Goal: Task Accomplishment & Management: Complete application form

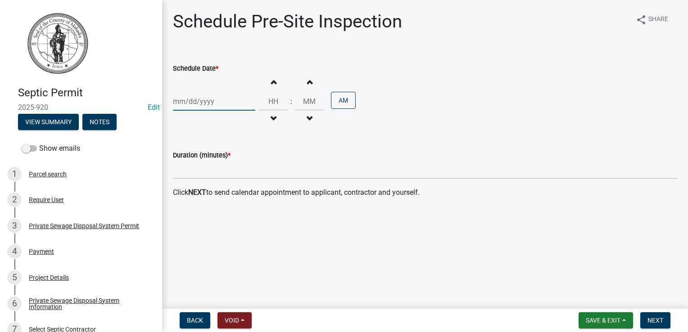
click at [226, 107] on div at bounding box center [214, 101] width 82 height 18
select select "8"
select select "2025"
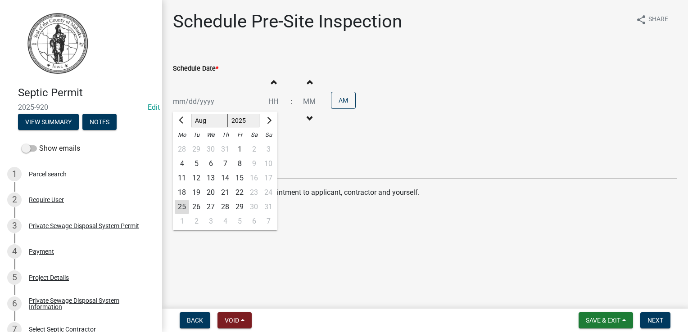
click at [179, 208] on div "25" at bounding box center [182, 207] width 14 height 14
type input "08/25/2025"
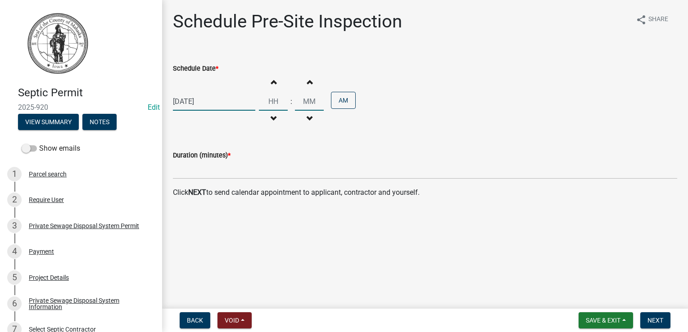
click at [273, 102] on input "Hours" at bounding box center [273, 101] width 29 height 18
type input "09"
type input "00"
click at [309, 97] on input "00" at bounding box center [309, 101] width 29 height 18
click at [310, 141] on div "Duration (minutes) *" at bounding box center [425, 158] width 504 height 42
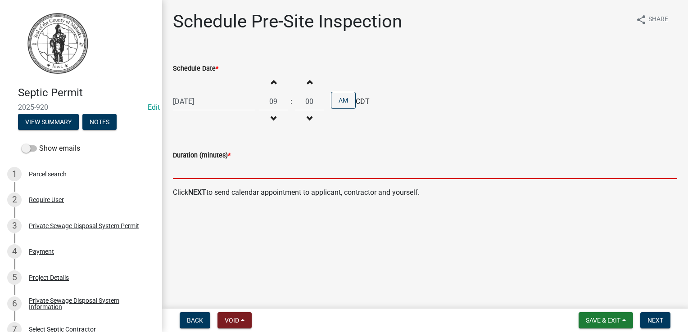
click at [212, 165] on input "text" at bounding box center [425, 170] width 504 height 18
type input "15"
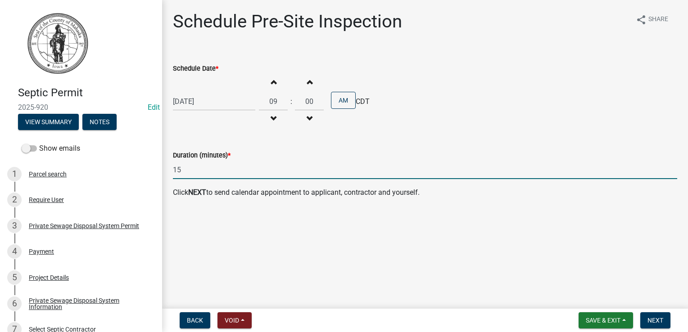
drag, startPoint x: 283, startPoint y: 145, endPoint x: 281, endPoint y: 154, distance: 8.8
click at [283, 146] on div "Duration (minutes) * 15" at bounding box center [425, 158] width 504 height 42
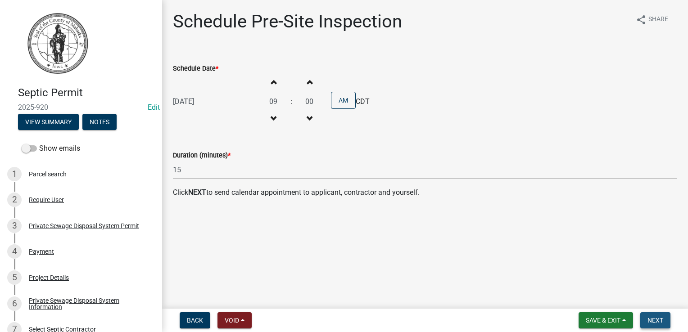
click at [654, 320] on span "Next" at bounding box center [655, 320] width 16 height 7
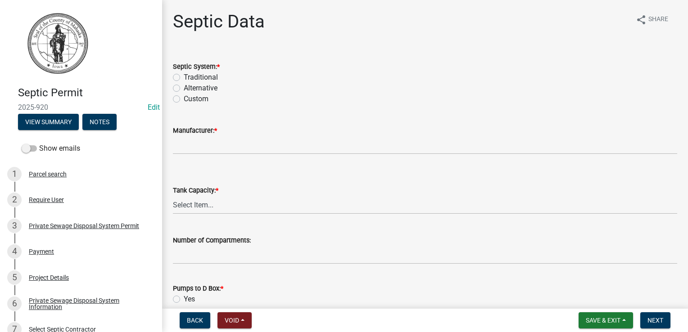
click at [184, 77] on label "Traditional" at bounding box center [201, 77] width 34 height 11
click at [184, 77] on input "Traditional" at bounding box center [187, 75] width 6 height 6
radio input "true"
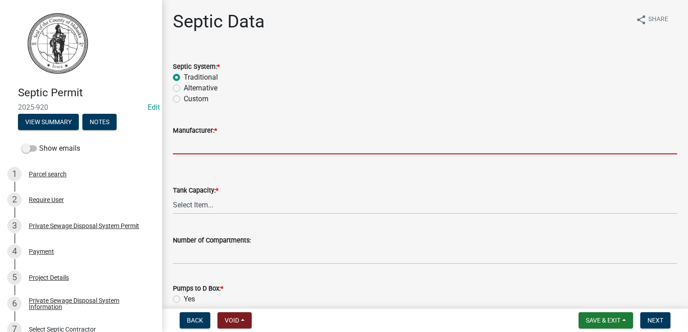
click at [195, 142] on input "Manufacturer: *" at bounding box center [425, 145] width 504 height 18
type input "Liebus"
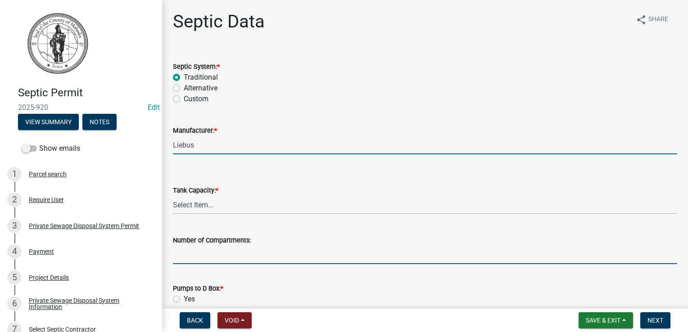
type input "3"
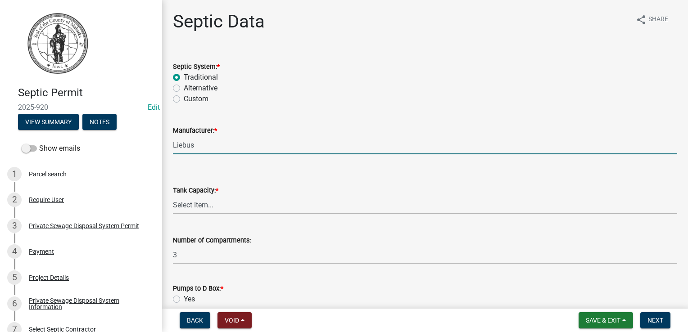
type input "6"
type input "1"
type input "N/A"
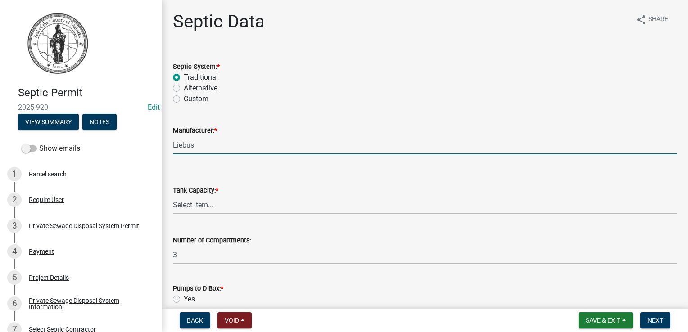
type input "N/A"
type input "3 - 100' chambers"
type input "07/15/2025"
select select "8"
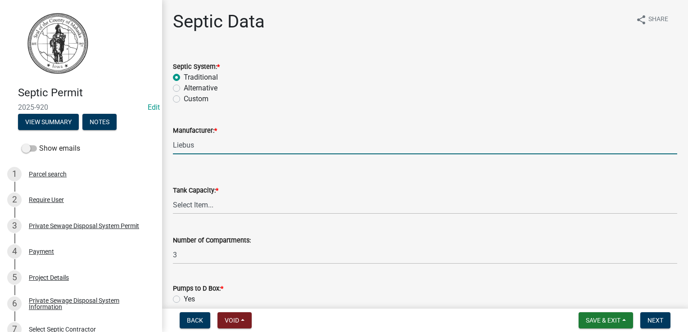
select select "2025"
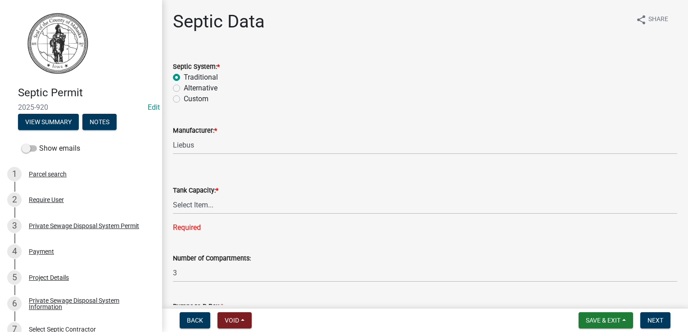
scroll to position [1159, 0]
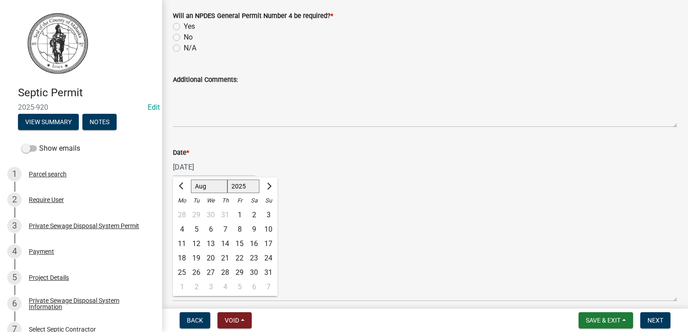
click at [380, 197] on div "Approval Status *" at bounding box center [425, 200] width 504 height 11
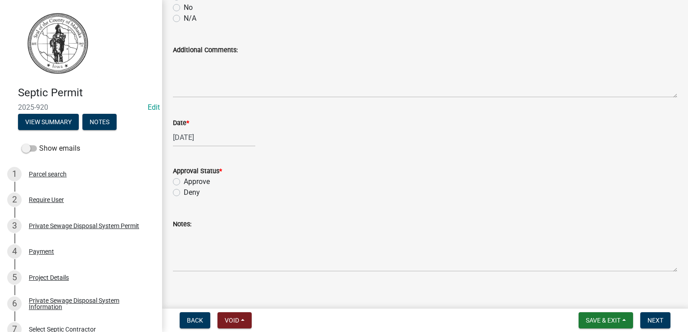
scroll to position [1204, 0]
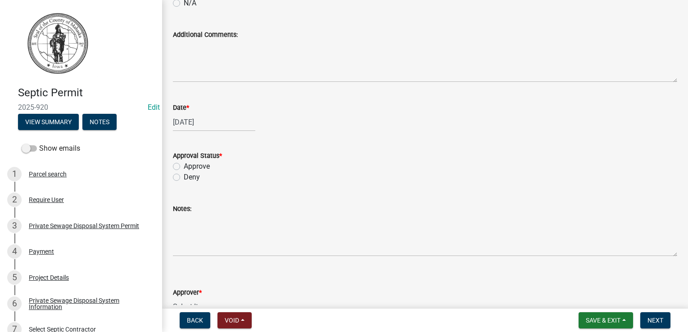
click at [184, 167] on label "Approve" at bounding box center [197, 166] width 26 height 11
click at [184, 167] on input "Approve" at bounding box center [187, 164] width 6 height 6
radio input "true"
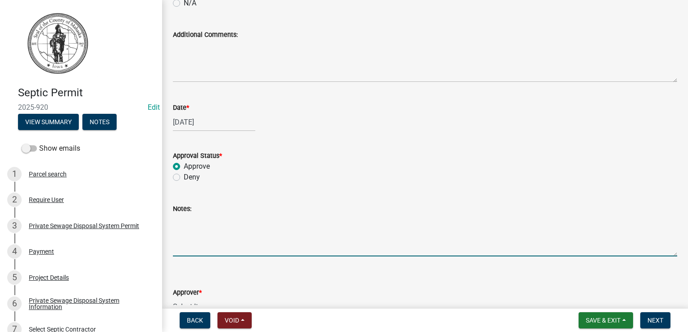
click at [202, 244] on textarea "Notes:" at bounding box center [425, 235] width 504 height 42
type textarea "1"
type textarea "c"
click at [215, 221] on textarea "Pressure dos laterals" at bounding box center [425, 235] width 504 height 42
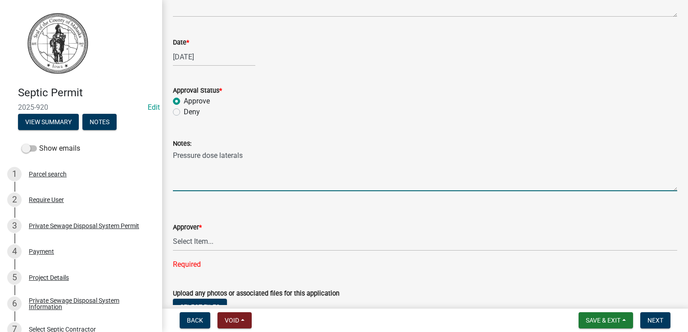
scroll to position [1342, 0]
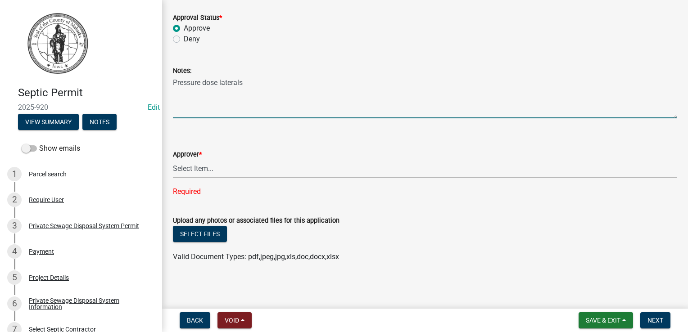
type textarea "Pressure dose laterals"
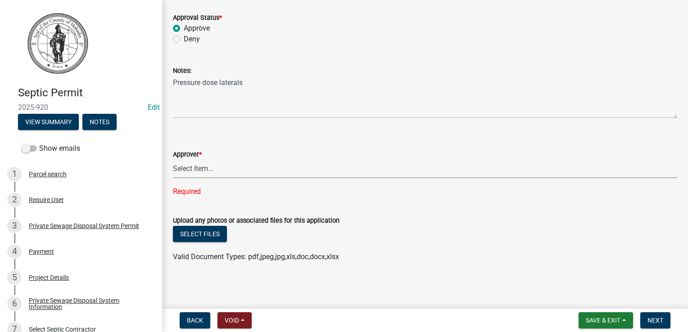
click at [205, 166] on select "Select Item... Eric Dursky" at bounding box center [425, 169] width 504 height 18
click at [173, 177] on select "Select Item... Eric Dursky" at bounding box center [425, 169] width 504 height 18
select select "722a36fd-d793-4c14-888f-94557f9cce2f"
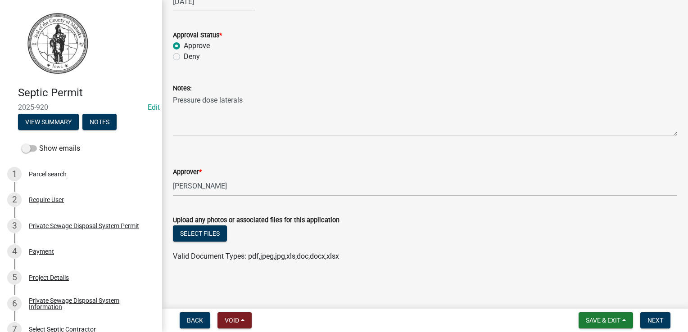
scroll to position [1324, 0]
click at [391, 198] on wm-data-entity-input "Approver * Select Item... Eric Dursky" at bounding box center [425, 174] width 504 height 61
click at [659, 325] on button "Next" at bounding box center [655, 320] width 30 height 16
click at [660, 320] on span "Next" at bounding box center [655, 320] width 16 height 7
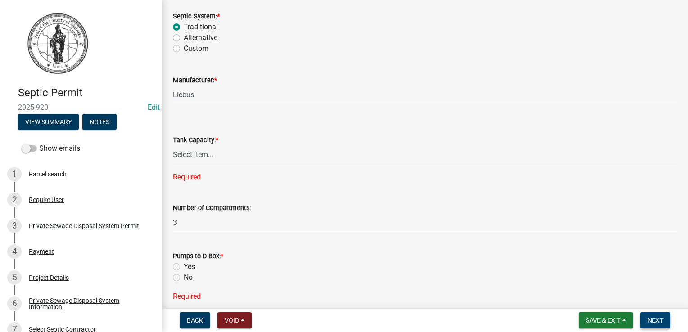
scroll to position [45, 0]
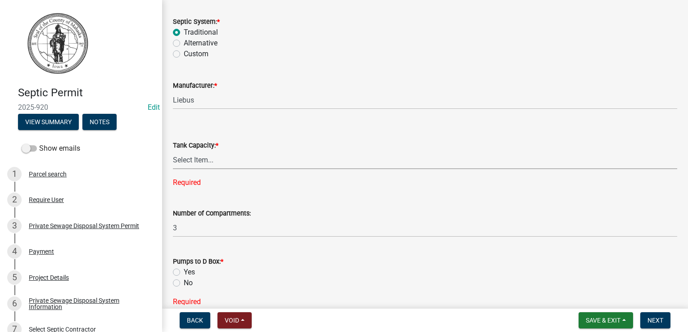
click at [198, 154] on select "Select Item... 500 1000 1250 1500 1750 2000 N/A" at bounding box center [425, 160] width 504 height 18
click at [173, 151] on select "Select Item... 500 1000 1250 1500 1750 2000 N/A" at bounding box center [425, 160] width 504 height 18
select select "9b046bec-0e7f-4271-9a53-56a7345c421d"
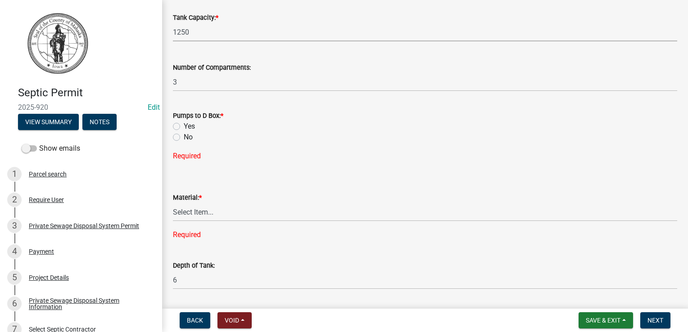
scroll to position [270, 0]
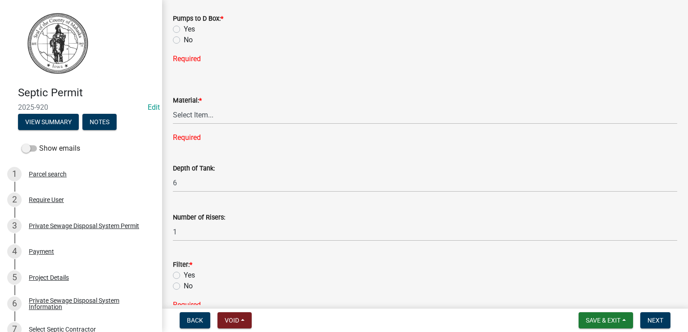
click at [184, 30] on label "Yes" at bounding box center [189, 29] width 11 height 11
click at [184, 30] on input "Yes" at bounding box center [187, 27] width 6 height 6
radio input "true"
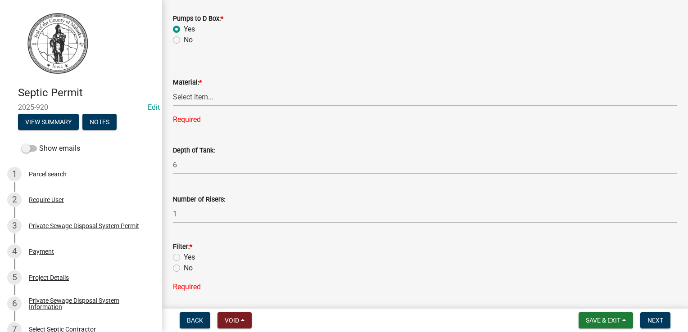
click at [195, 97] on select "Select Item... Concrete Plastic Fiberglass N/A" at bounding box center [425, 97] width 504 height 18
click at [173, 88] on select "Select Item... Concrete Plastic Fiberglass N/A" at bounding box center [425, 97] width 504 height 18
select select "b56fbb1c-71e3-4093-a4f3-20b351ae0f90"
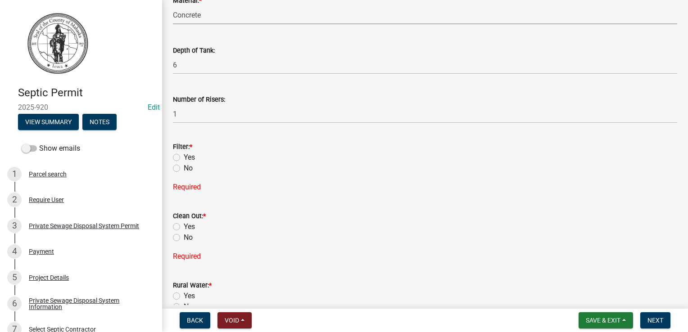
scroll to position [360, 0]
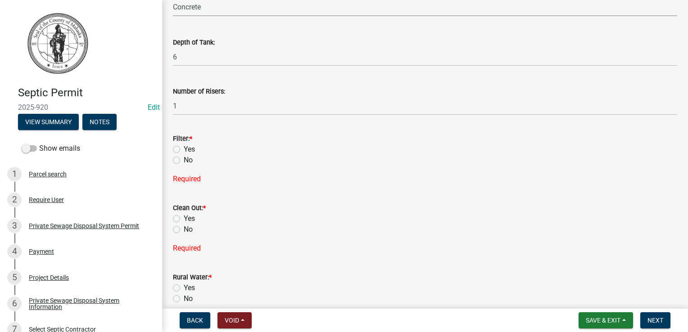
click at [184, 150] on label "Yes" at bounding box center [189, 149] width 11 height 11
click at [184, 150] on input "Yes" at bounding box center [187, 147] width 6 height 6
radio input "true"
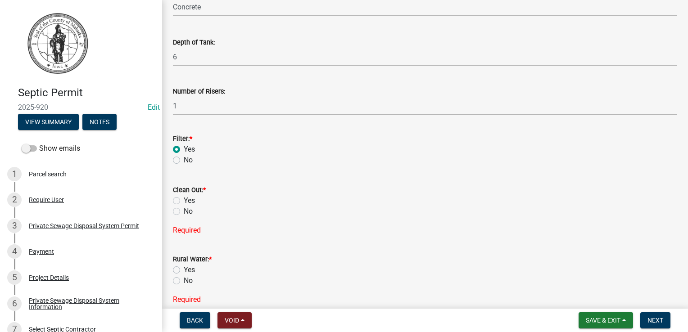
click at [184, 200] on label "Yes" at bounding box center [189, 200] width 11 height 11
click at [184, 200] on input "Yes" at bounding box center [187, 198] width 6 height 6
radio input "true"
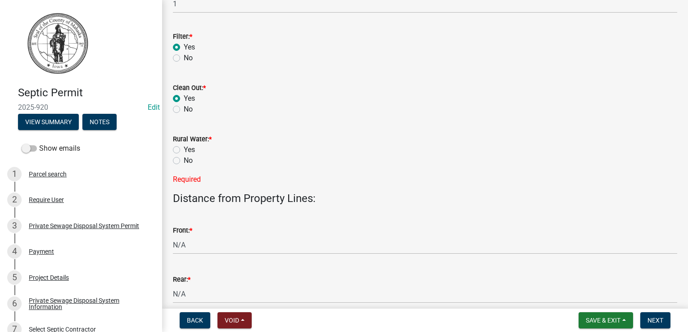
scroll to position [495, 0]
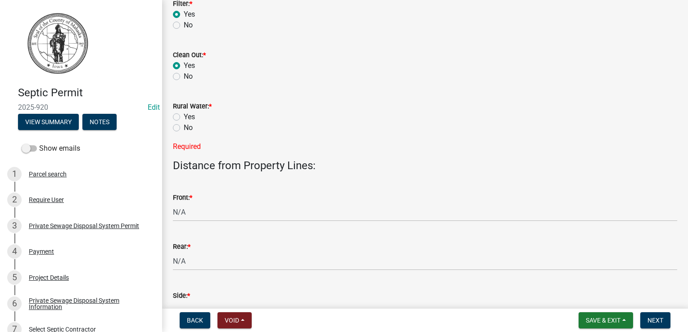
click at [184, 116] on label "Yes" at bounding box center [189, 117] width 11 height 11
click at [184, 116] on input "Yes" at bounding box center [187, 115] width 6 height 6
radio input "true"
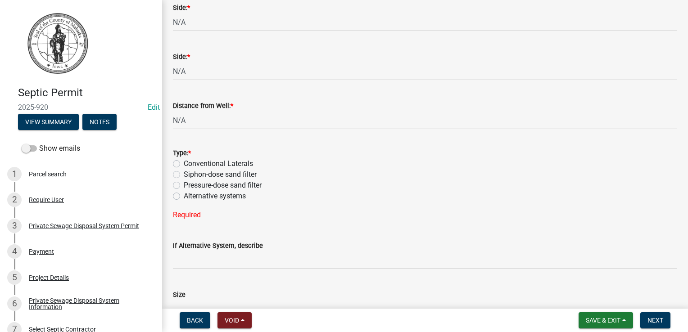
scroll to position [810, 0]
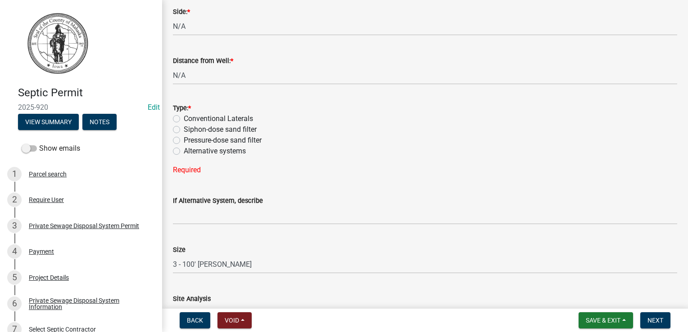
click at [184, 118] on label "Conventional Laterals" at bounding box center [218, 118] width 69 height 11
click at [184, 118] on input "Conventional Laterals" at bounding box center [187, 116] width 6 height 6
radio input "true"
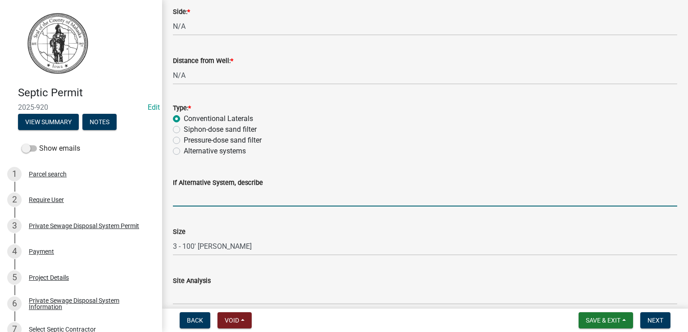
click at [187, 198] on input "If Alternative System, describe" at bounding box center [425, 197] width 504 height 18
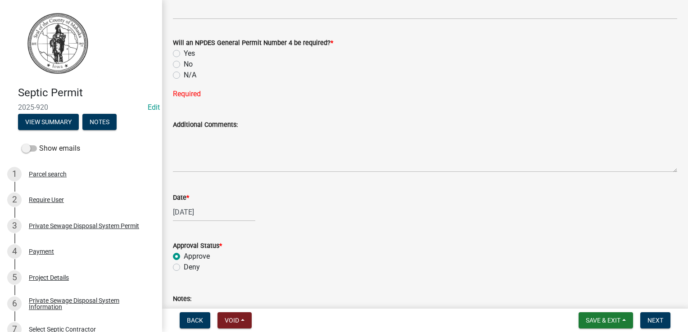
scroll to position [1080, 0]
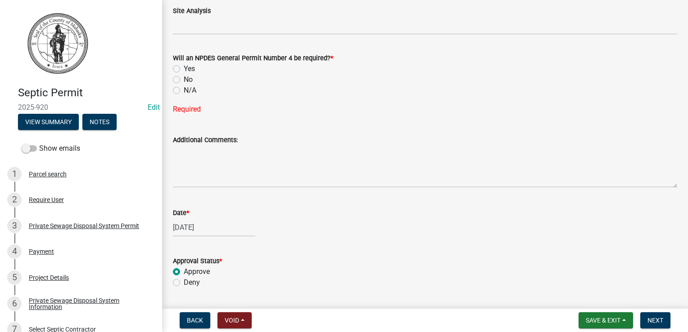
type input "Pressure dose laterals, wide chambers"
click at [184, 79] on label "No" at bounding box center [188, 79] width 9 height 11
click at [184, 79] on input "No" at bounding box center [187, 77] width 6 height 6
radio input "true"
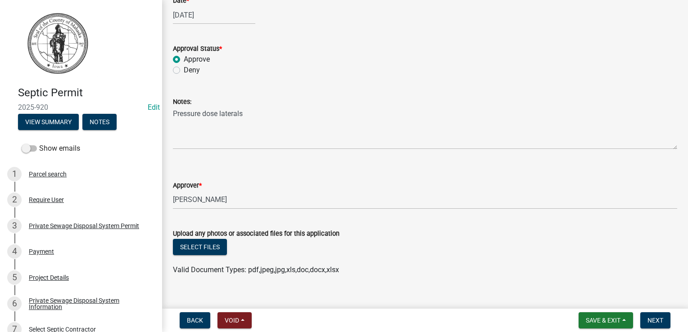
scroll to position [1288, 0]
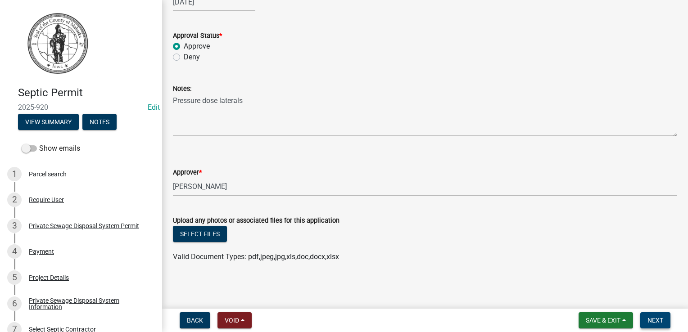
click at [652, 322] on span "Next" at bounding box center [655, 320] width 16 height 7
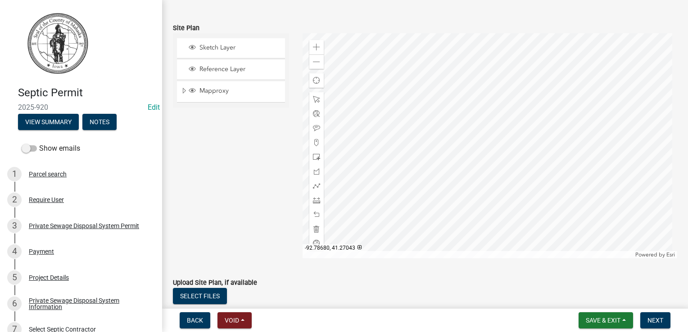
scroll to position [135, 0]
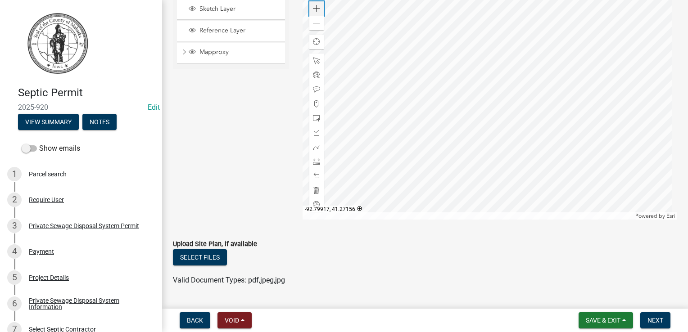
click at [314, 9] on span at bounding box center [316, 8] width 7 height 7
click at [476, 144] on div at bounding box center [489, 107] width 375 height 225
click at [481, 117] on div at bounding box center [489, 107] width 375 height 225
click at [494, 136] on div at bounding box center [489, 107] width 375 height 225
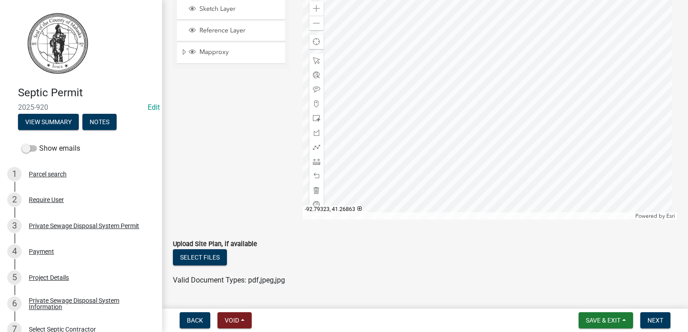
click at [407, 98] on div at bounding box center [489, 107] width 375 height 225
click at [315, 24] on span at bounding box center [316, 23] width 7 height 7
click at [315, 10] on span at bounding box center [316, 8] width 7 height 7
click at [314, 10] on span at bounding box center [316, 8] width 7 height 7
click at [479, 93] on div at bounding box center [489, 107] width 375 height 225
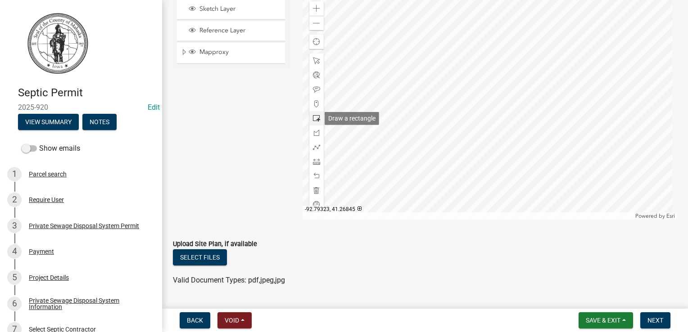
click at [314, 117] on span at bounding box center [316, 118] width 7 height 7
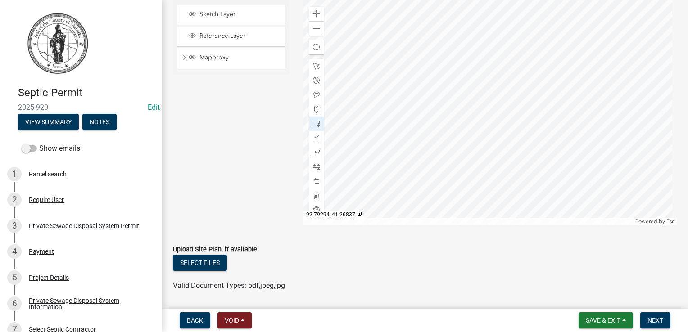
click at [387, 128] on div at bounding box center [489, 112] width 375 height 225
click at [314, 150] on span at bounding box center [316, 152] width 7 height 7
click at [603, 319] on span "Save & Exit" at bounding box center [603, 320] width 35 height 7
click at [587, 298] on button "Save & Exit" at bounding box center [597, 297] width 72 height 22
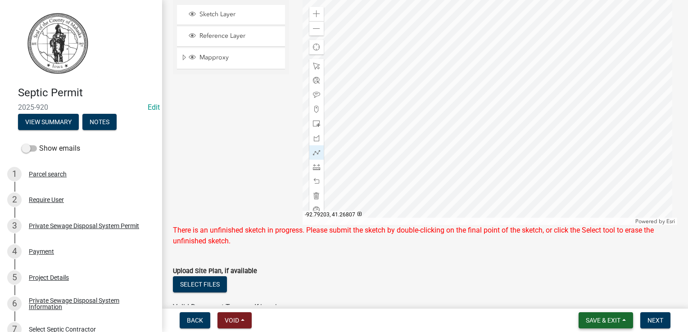
click at [598, 319] on span "Save & Exit" at bounding box center [603, 320] width 35 height 7
click at [579, 275] on button "Save" at bounding box center [597, 276] width 72 height 22
click at [315, 68] on span at bounding box center [316, 66] width 7 height 7
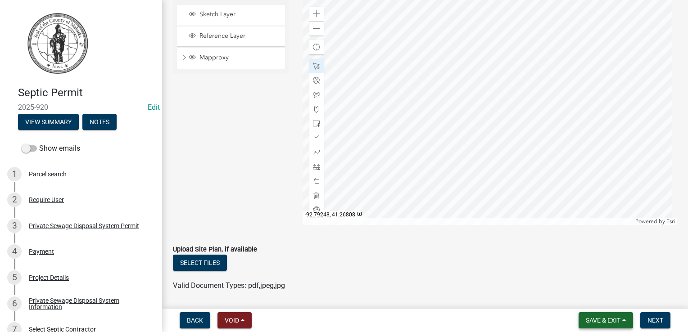
click at [586, 320] on span "Save & Exit" at bounding box center [603, 320] width 35 height 7
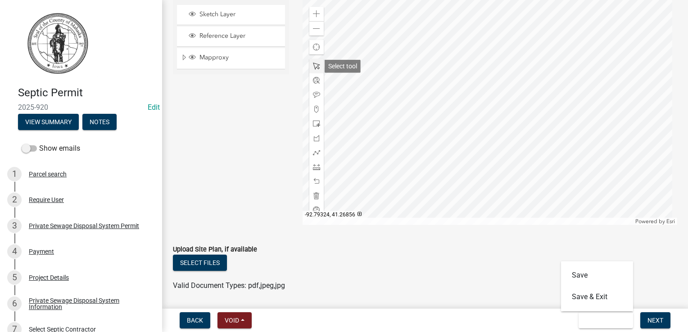
click at [315, 64] on span at bounding box center [316, 66] width 7 height 7
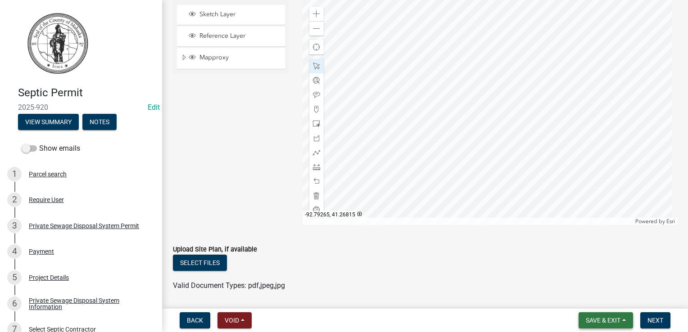
click at [598, 322] on span "Save & Exit" at bounding box center [603, 320] width 35 height 7
click at [582, 276] on button "Save" at bounding box center [597, 276] width 72 height 22
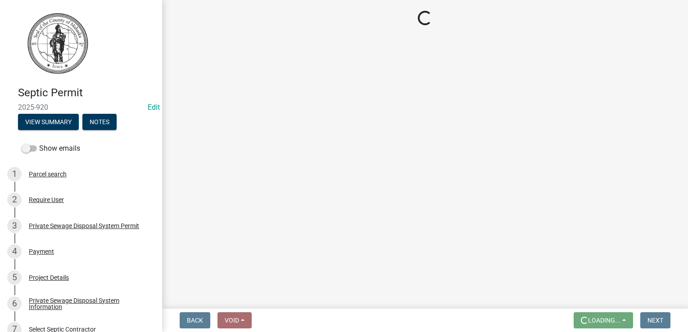
scroll to position [0, 0]
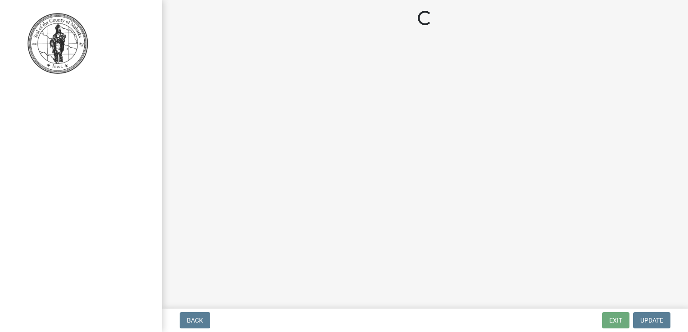
select select "3: 3"
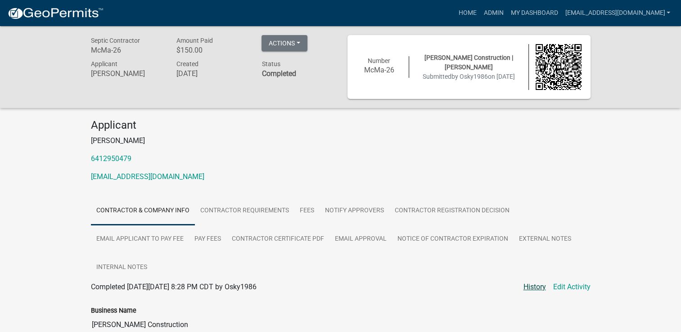
click at [534, 287] on link "History" at bounding box center [535, 287] width 23 height 11
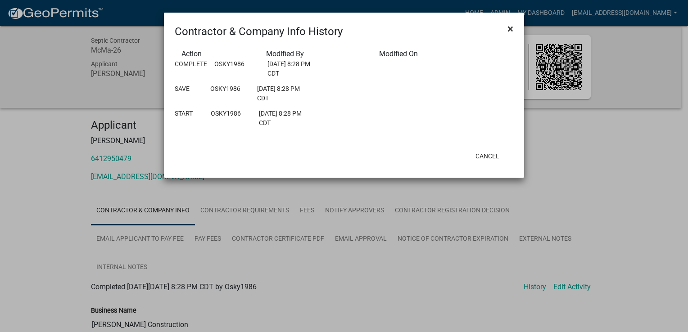
click at [507, 30] on button "×" at bounding box center [510, 28] width 20 height 25
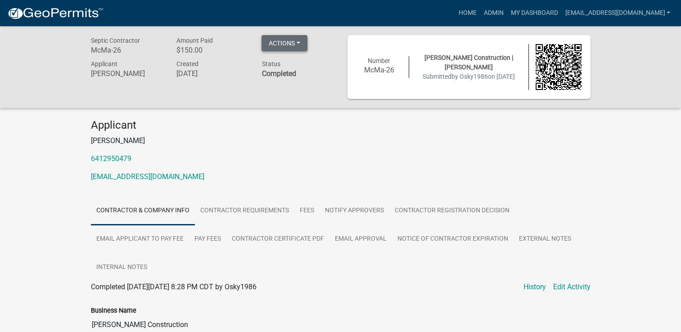
click at [300, 42] on button "Actions" at bounding box center [285, 43] width 46 height 16
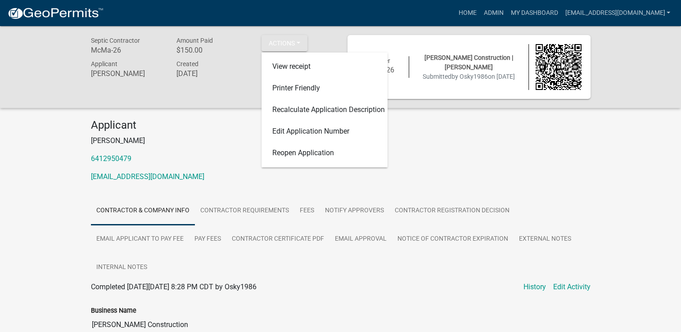
click at [508, 144] on p "[PERSON_NAME]" at bounding box center [341, 140] width 500 height 11
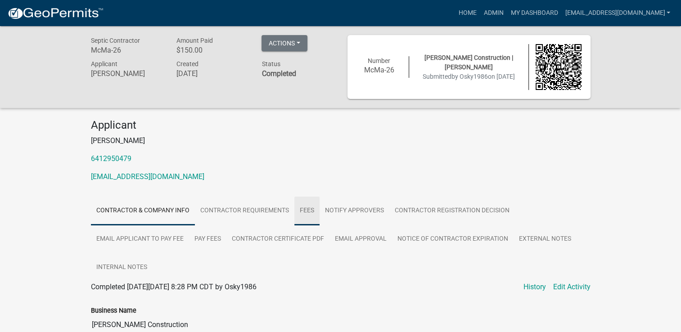
click at [307, 212] on link "Fees" at bounding box center [306, 211] width 25 height 29
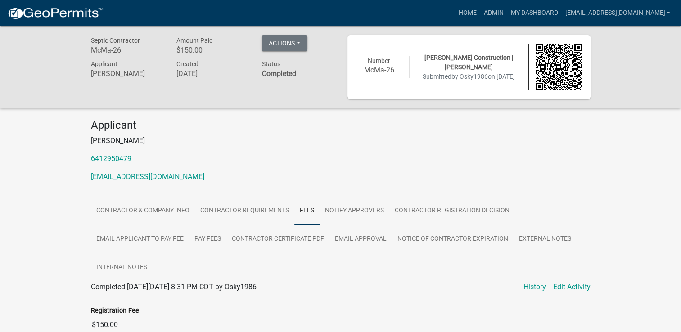
scroll to position [65, 0]
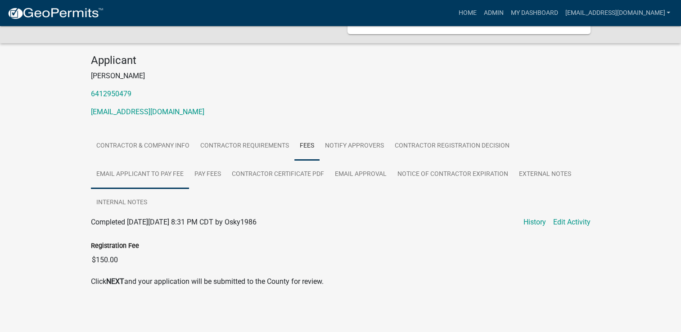
click at [158, 175] on link "Email Applicant to Pay Fee" at bounding box center [140, 174] width 98 height 29
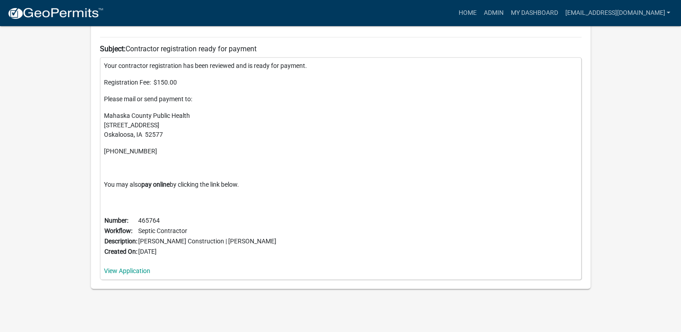
scroll to position [394, 0]
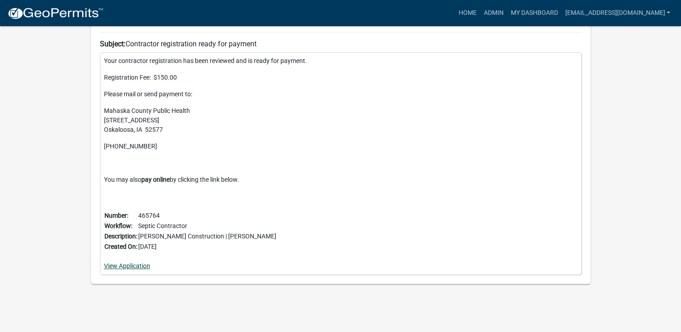
click at [138, 266] on link "View Application" at bounding box center [127, 265] width 46 height 7
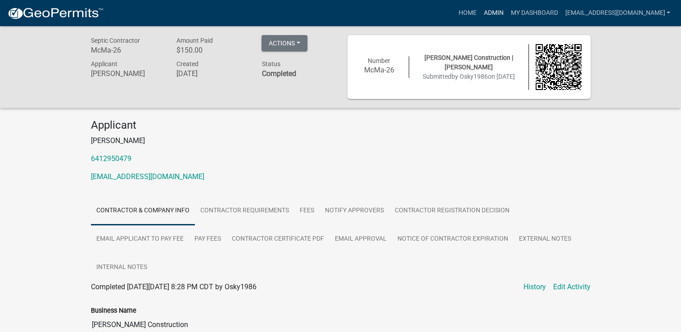
click at [480, 12] on link "Admin" at bounding box center [493, 13] width 27 height 17
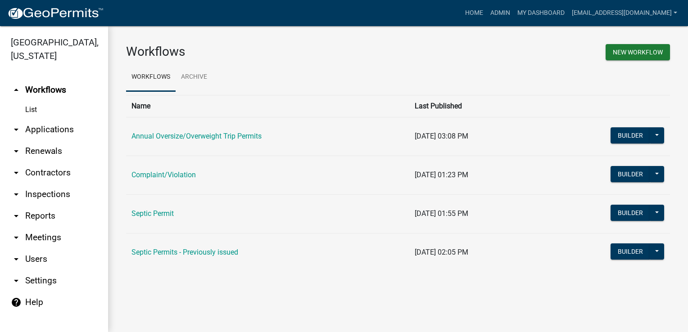
click at [32, 140] on link "arrow_drop_down Renewals" at bounding box center [54, 151] width 108 height 22
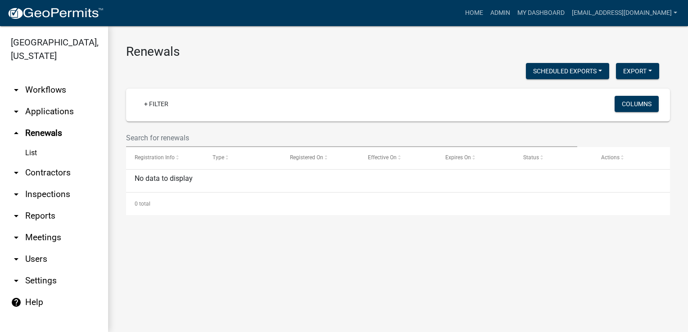
click at [22, 162] on link "arrow_drop_down Contractors" at bounding box center [54, 173] width 108 height 22
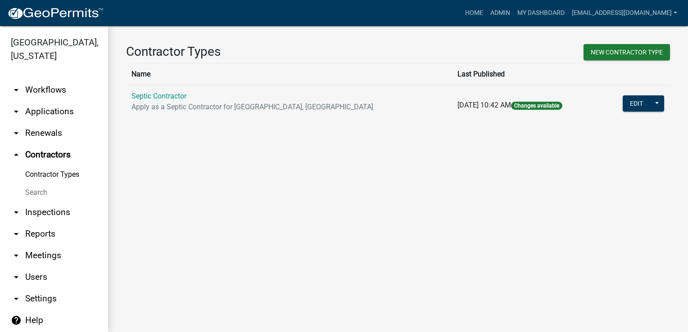
click at [36, 223] on link "arrow_drop_down Reports" at bounding box center [54, 234] width 108 height 22
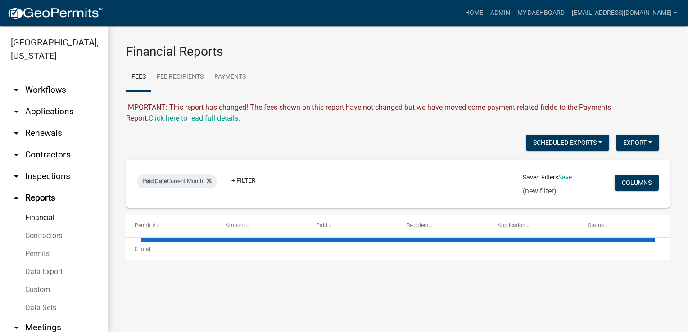
click at [34, 236] on link "Contractors" at bounding box center [54, 236] width 108 height 18
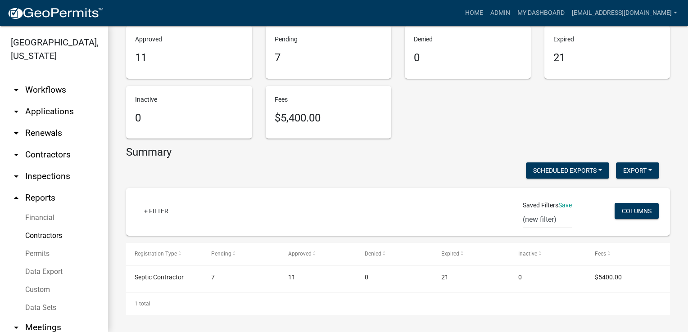
scroll to position [94, 0]
click at [544, 172] on button "Scheduled Exports" at bounding box center [567, 170] width 83 height 16
click at [421, 163] on div "Scheduled Exports + Create New Export Excel Format (.xlsx) CSV Format (.csv)" at bounding box center [392, 171] width 546 height 18
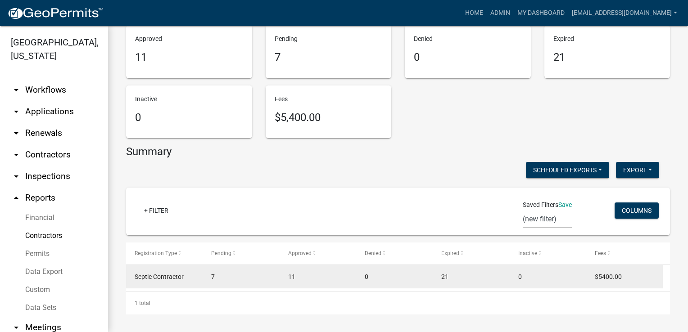
click at [145, 276] on span "Septic Contractor" at bounding box center [159, 276] width 49 height 7
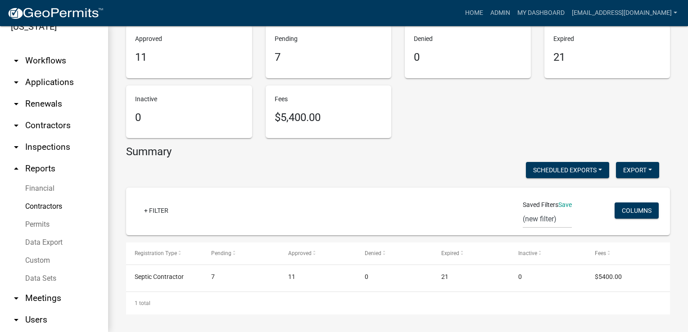
scroll to position [45, 0]
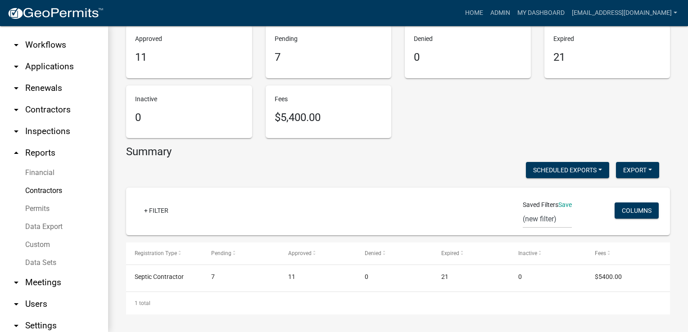
click at [42, 227] on link "Data Export" at bounding box center [54, 227] width 108 height 18
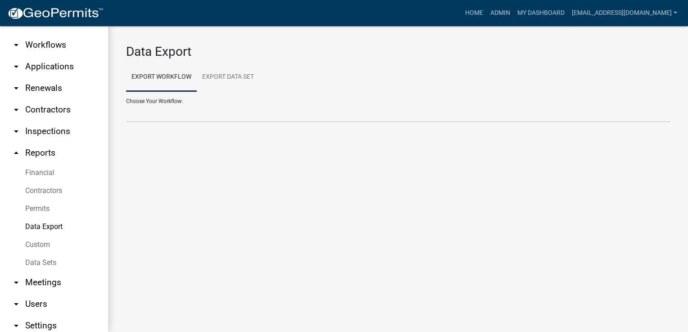
click at [41, 174] on link "Financial" at bounding box center [54, 173] width 108 height 18
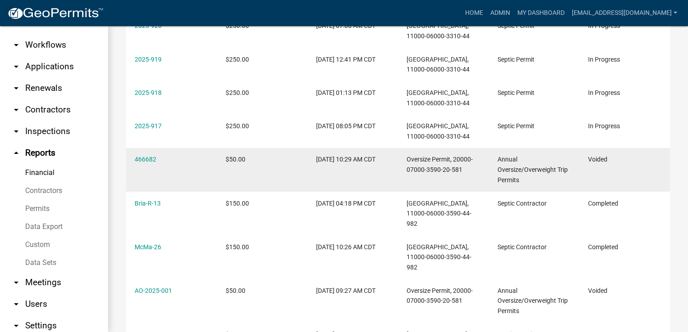
scroll to position [225, 0]
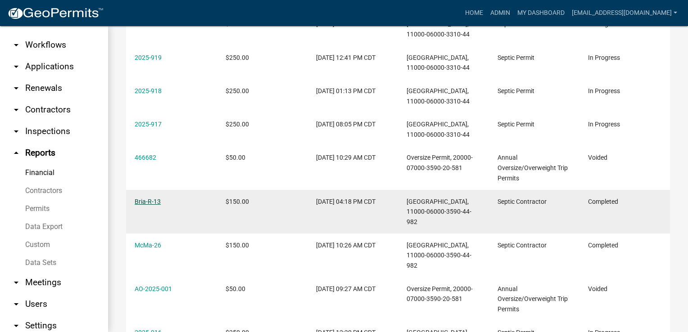
click at [148, 205] on link "Bria-R-13" at bounding box center [148, 201] width 26 height 7
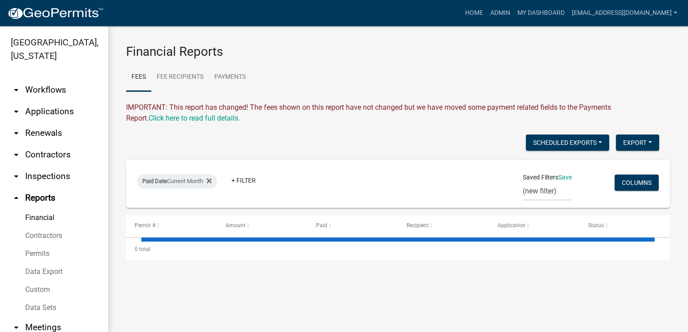
click at [32, 239] on link "Contractors" at bounding box center [54, 236] width 108 height 18
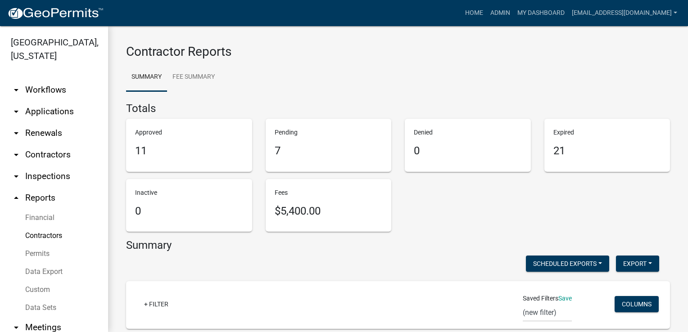
click at [50, 219] on link "Financial" at bounding box center [54, 218] width 108 height 18
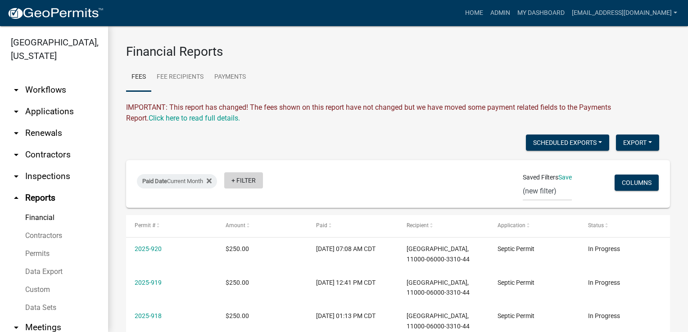
click at [235, 181] on link "+ Filter" at bounding box center [243, 180] width 39 height 16
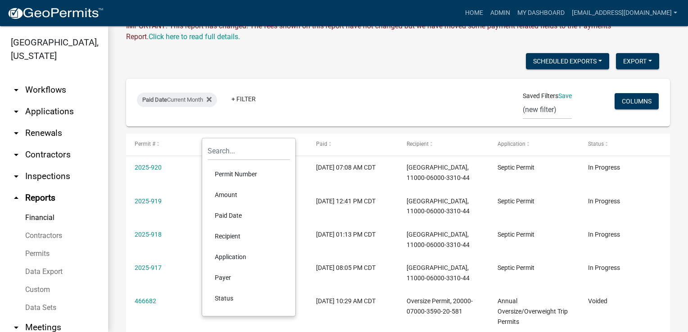
scroll to position [90, 0]
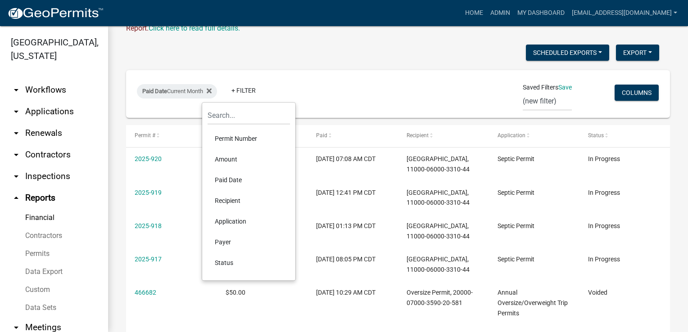
click at [230, 160] on li "Amount" at bounding box center [249, 159] width 82 height 21
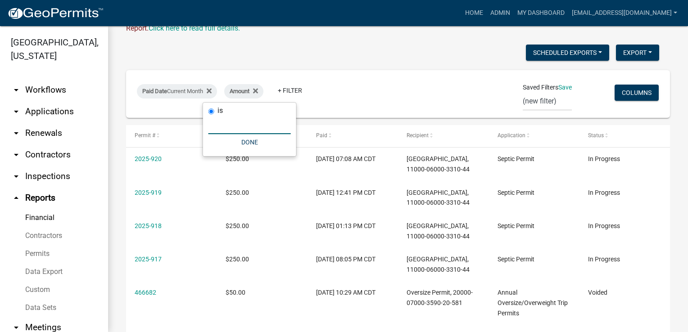
click at [222, 123] on input "number" at bounding box center [249, 125] width 82 height 18
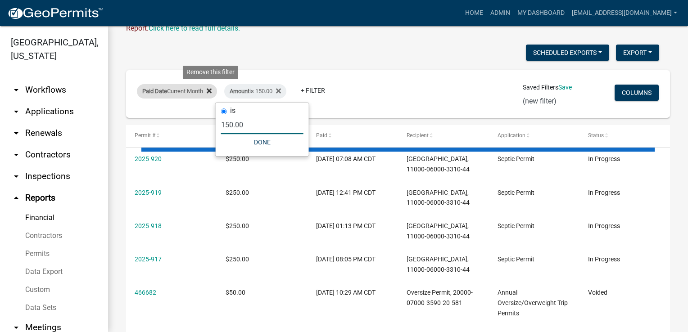
type input "150.00"
click at [212, 93] on icon at bounding box center [209, 90] width 5 height 7
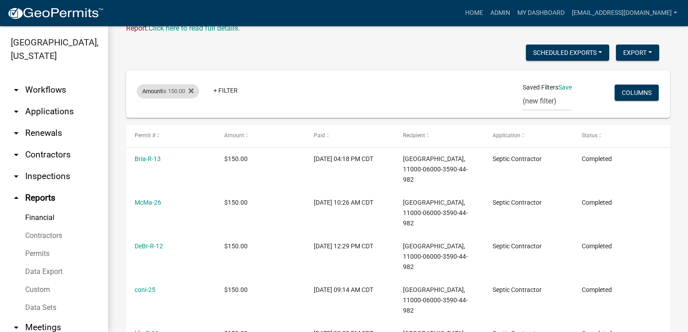
click at [185, 91] on div "Amount is 150.00" at bounding box center [168, 91] width 62 height 14
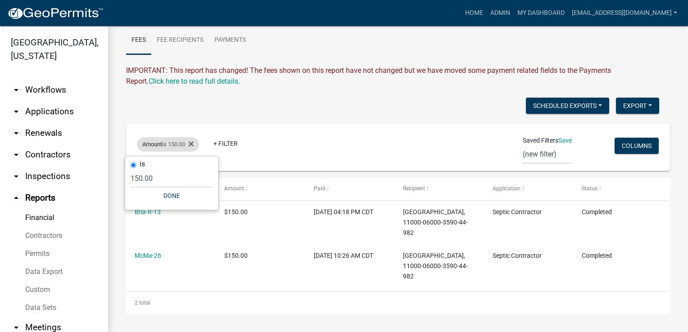
scroll to position [36, 0]
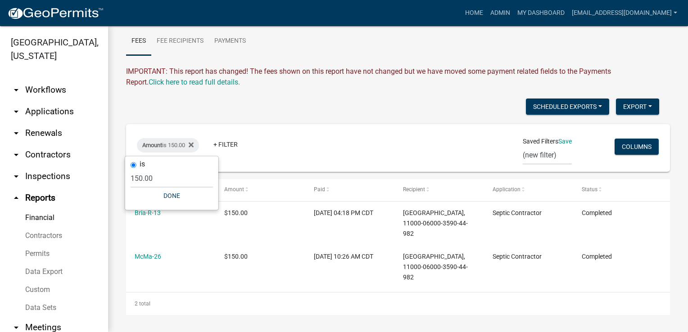
click at [213, 120] on div "Scheduled Exports + Create New Export Excel Format (.xlsx) CSV Format (.csv) Am…" at bounding box center [398, 207] width 544 height 217
click at [226, 143] on link "+ Filter" at bounding box center [225, 144] width 39 height 16
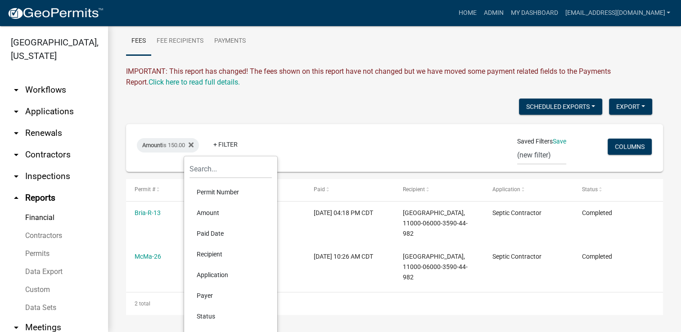
click at [333, 115] on div "Scheduled Exports + Create New Export Excel Format (.xlsx) CSV Format (.csv)" at bounding box center [389, 108] width 540 height 18
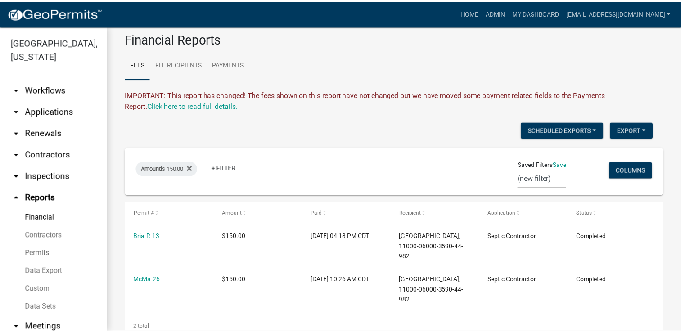
scroll to position [0, 0]
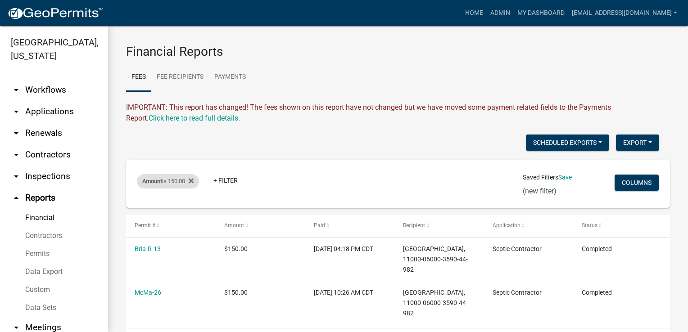
click at [152, 180] on span "Amount" at bounding box center [152, 181] width 20 height 7
drag, startPoint x: 277, startPoint y: 172, endPoint x: 263, endPoint y: 177, distance: 14.4
click at [276, 174] on div "Amount is 150.00 + Filter" at bounding box center [308, 183] width 357 height 23
click at [221, 183] on link "+ Filter" at bounding box center [225, 180] width 39 height 16
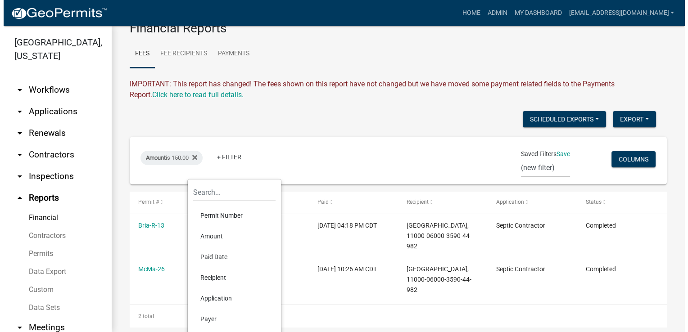
scroll to position [36, 0]
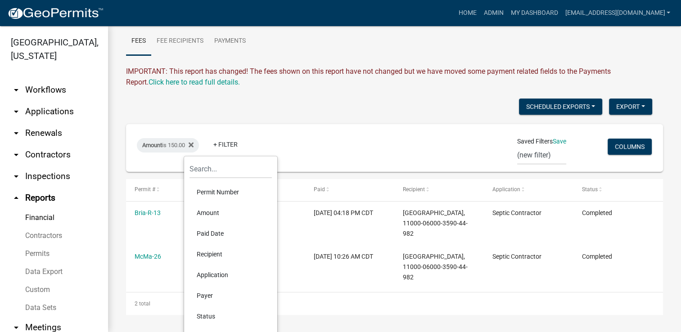
click at [366, 147] on div "Amount is 150.00 + Filter" at bounding box center [306, 147] width 352 height 23
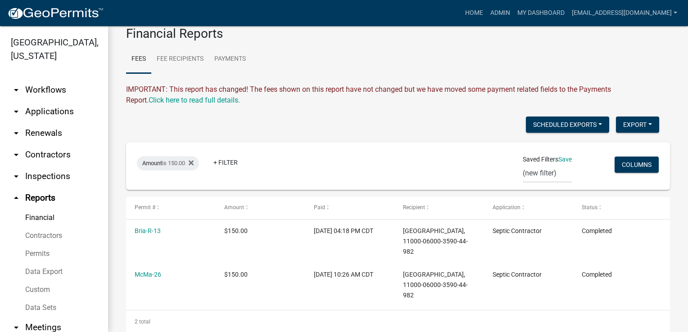
scroll to position [0, 0]
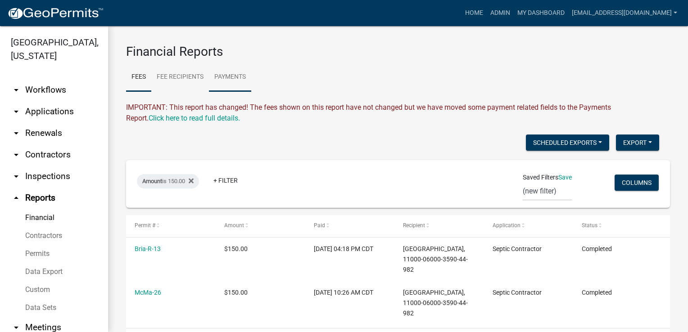
click at [228, 76] on link "Payments" at bounding box center [230, 77] width 42 height 29
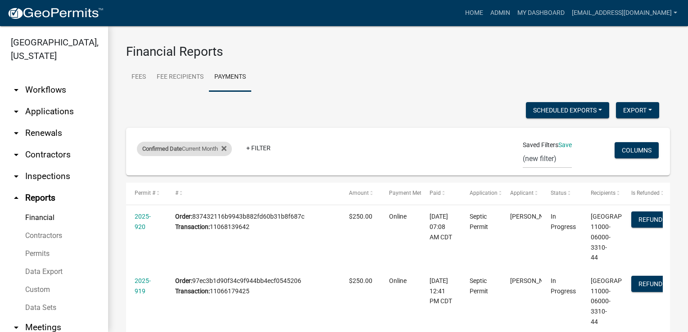
click at [165, 148] on span "Confirmed Date" at bounding box center [162, 148] width 40 height 7
click at [155, 181] on select "[DATE] [DATE] Current Week Previous Week Current Month Last Month Current Calen…" at bounding box center [186, 182] width 90 height 18
select select "this_1_years"
click at [141, 173] on select "[DATE] [DATE] Current Week Previous Week Current Month Last Month Current Calen…" at bounding box center [186, 182] width 90 height 18
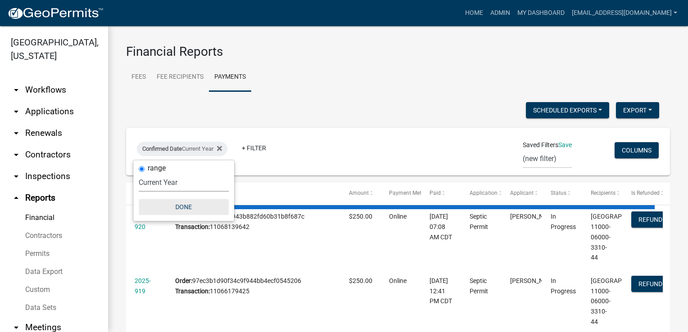
click at [178, 204] on button "Done" at bounding box center [184, 207] width 90 height 16
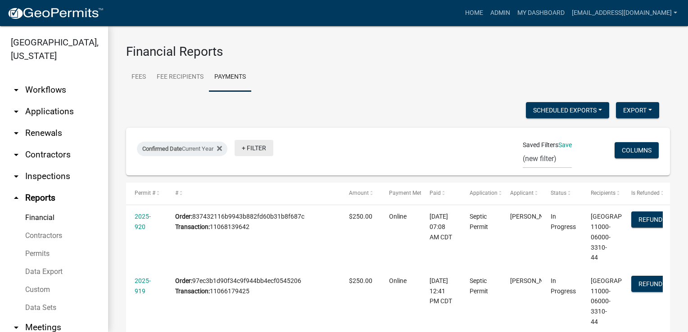
click at [250, 149] on link "+ Filter" at bounding box center [254, 148] width 39 height 16
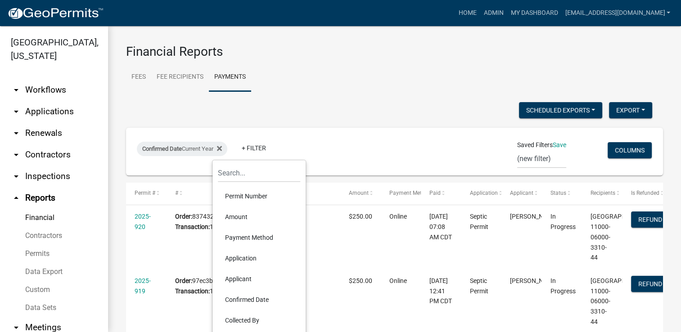
click at [240, 217] on li "Amount" at bounding box center [259, 217] width 82 height 21
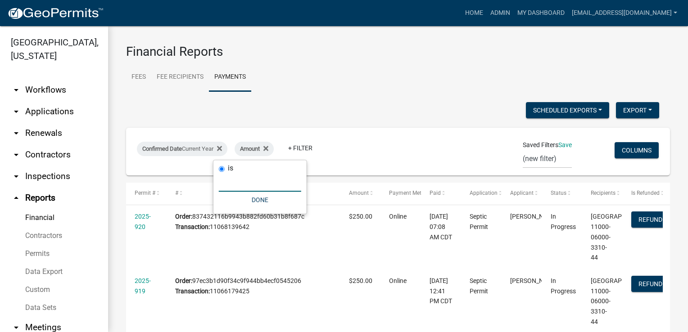
click at [251, 182] on input "number" at bounding box center [260, 182] width 82 height 18
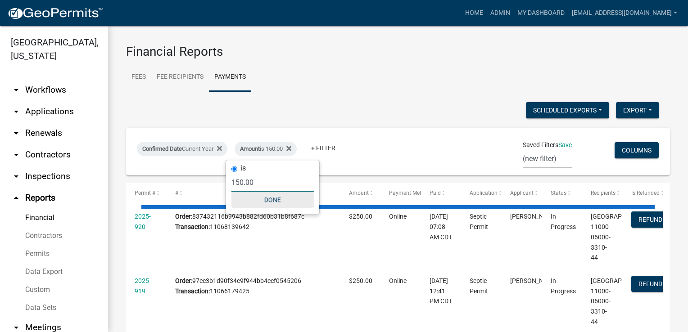
type input "150.00"
click at [273, 198] on button "Done" at bounding box center [272, 200] width 82 height 16
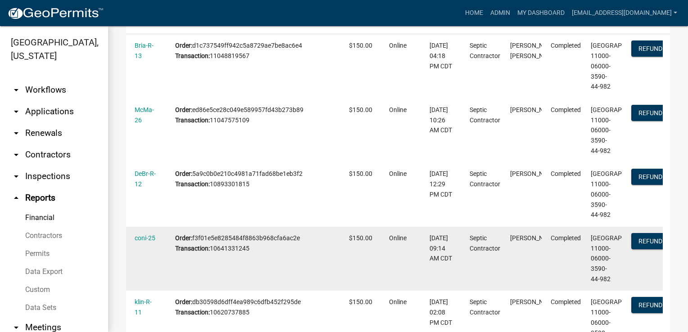
scroll to position [81, 0]
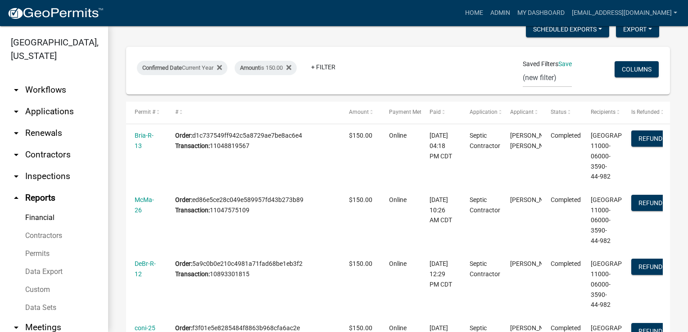
click at [31, 154] on link "arrow_drop_down Contractors" at bounding box center [54, 155] width 108 height 22
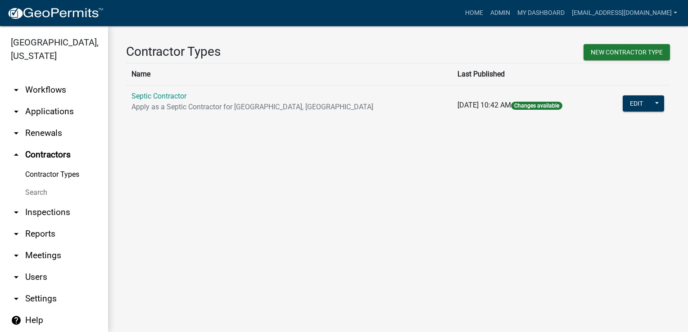
click at [40, 175] on link "Contractor Types" at bounding box center [54, 175] width 108 height 18
click at [159, 95] on link "Septic Contractor" at bounding box center [158, 96] width 55 height 9
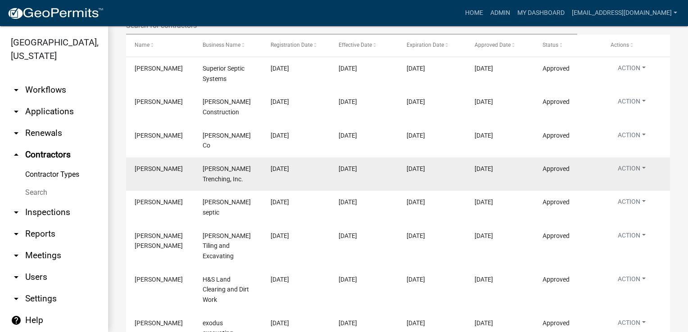
scroll to position [189, 0]
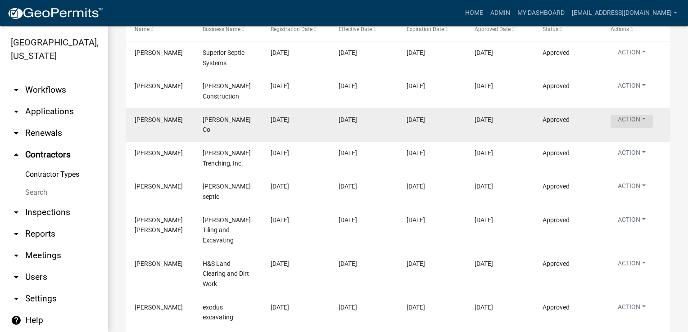
click at [645, 61] on button "Action" at bounding box center [631, 54] width 42 height 13
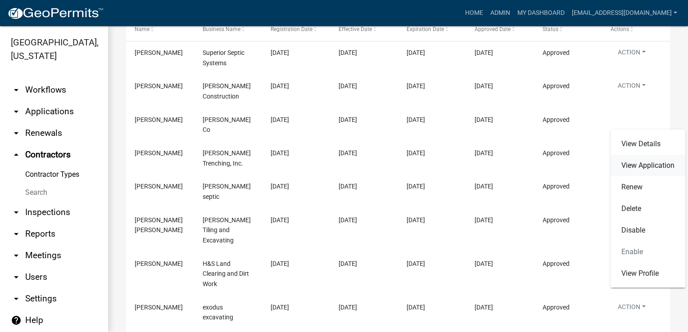
click at [663, 167] on link "View Application" at bounding box center [647, 166] width 75 height 22
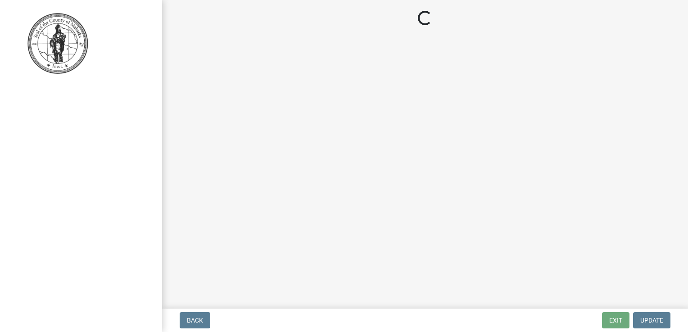
select select "3: 3"
